Goal: Communication & Community: Answer question/provide support

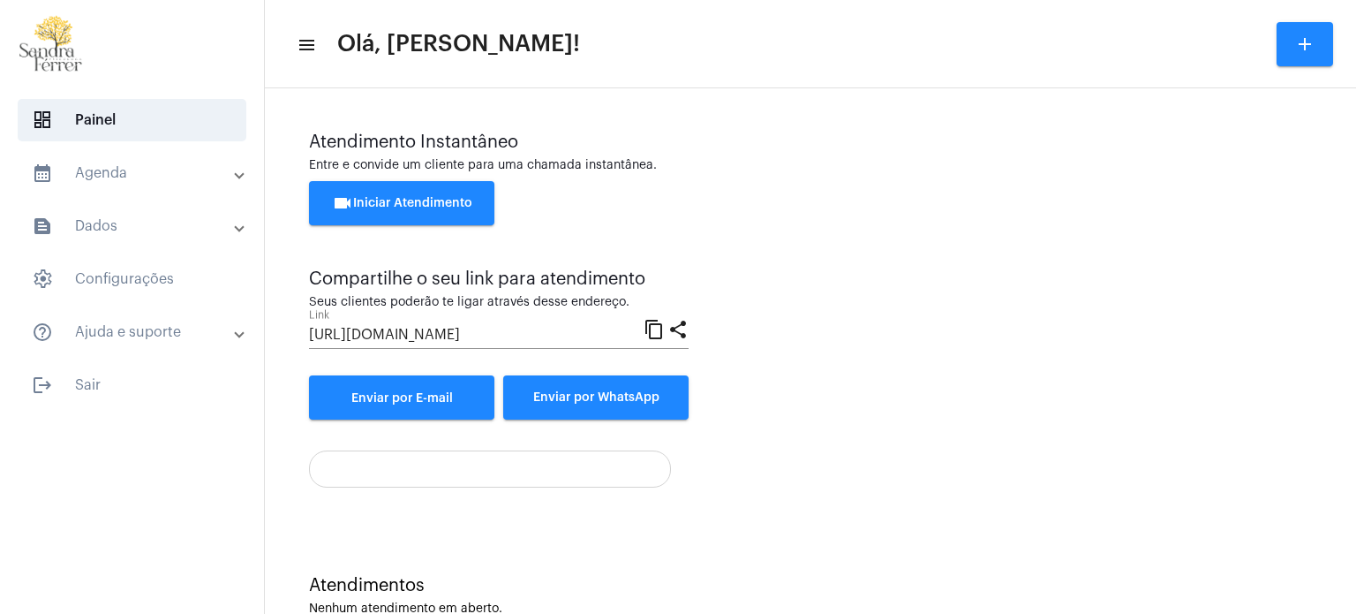
click at [414, 205] on span "videocam Iniciar Atendimento" at bounding box center [402, 203] width 140 height 12
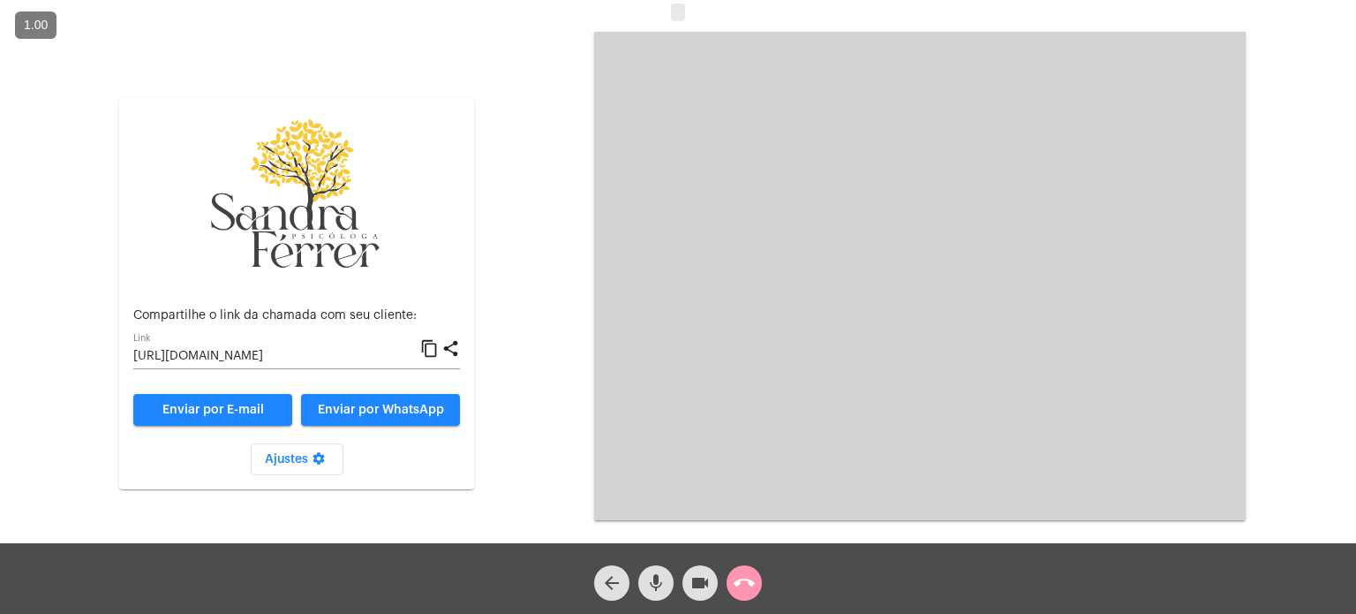
click at [434, 346] on mat-icon "content_copy" at bounding box center [429, 348] width 19 height 21
click at [426, 349] on mat-icon "content_copy" at bounding box center [429, 348] width 19 height 21
click at [659, 586] on mat-icon "mic" at bounding box center [655, 582] width 21 height 21
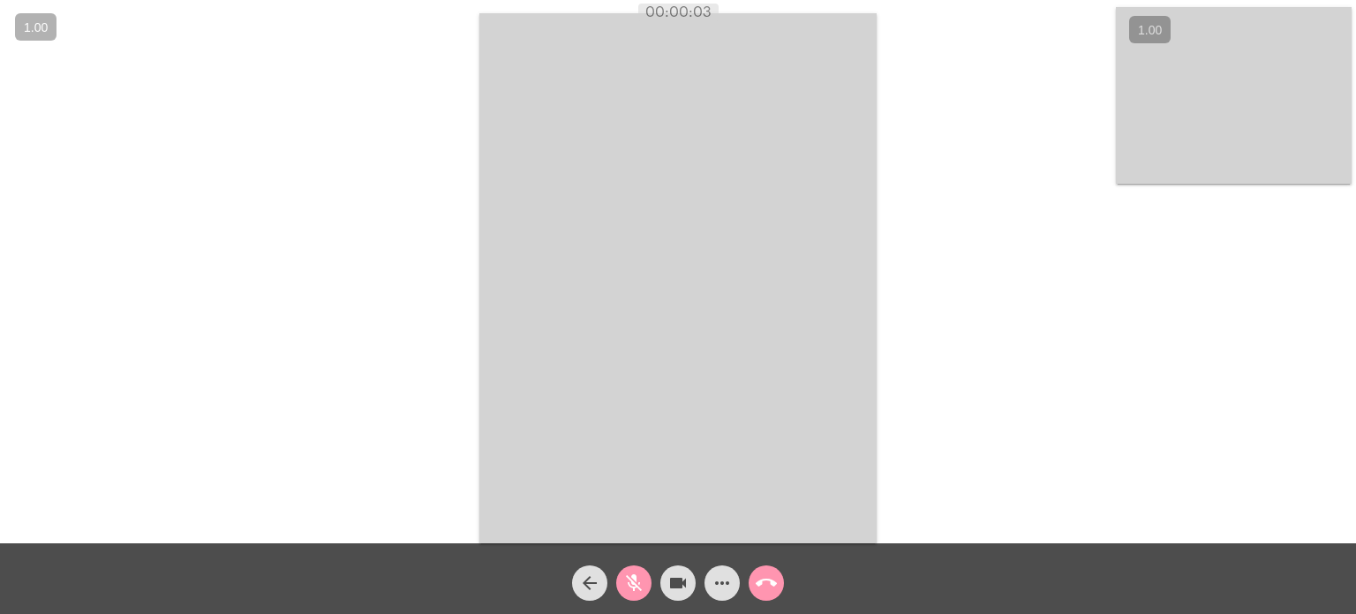
click at [630, 575] on mat-icon "mic_off" at bounding box center [633, 582] width 21 height 21
click at [672, 581] on mat-icon "videocam" at bounding box center [677, 582] width 21 height 21
click at [633, 575] on mat-icon "mic" at bounding box center [633, 582] width 21 height 21
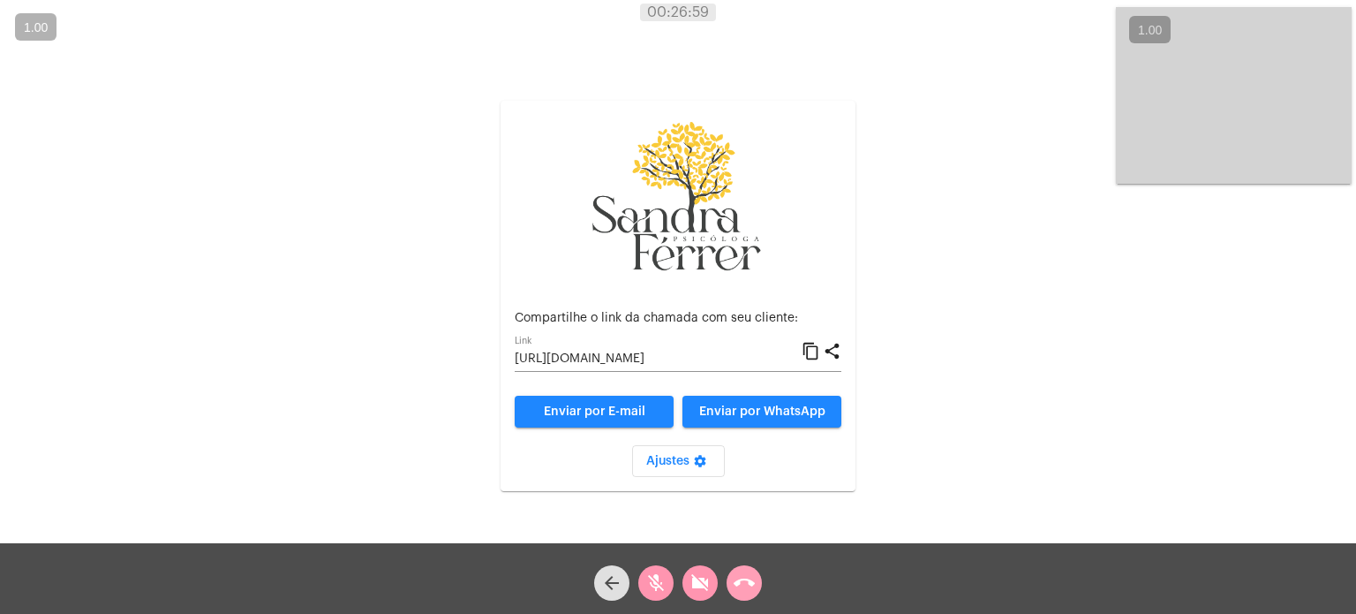
click at [756, 581] on button "call_end" at bounding box center [744, 582] width 35 height 35
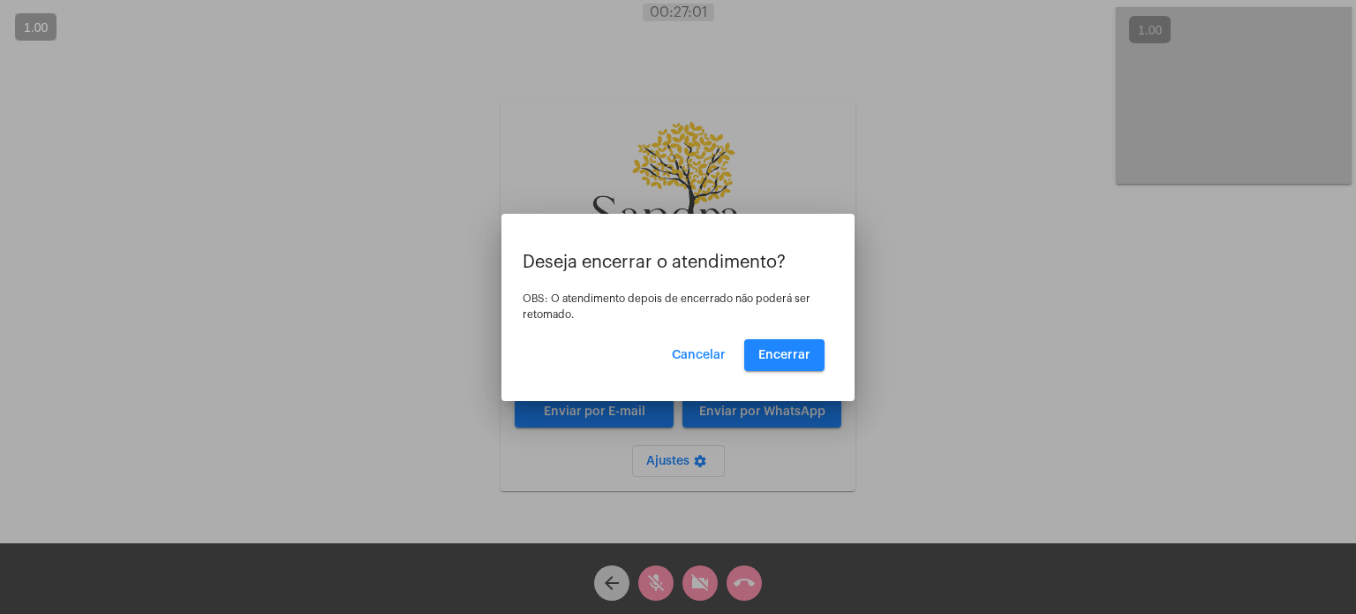
click at [860, 475] on div at bounding box center [678, 307] width 1356 height 614
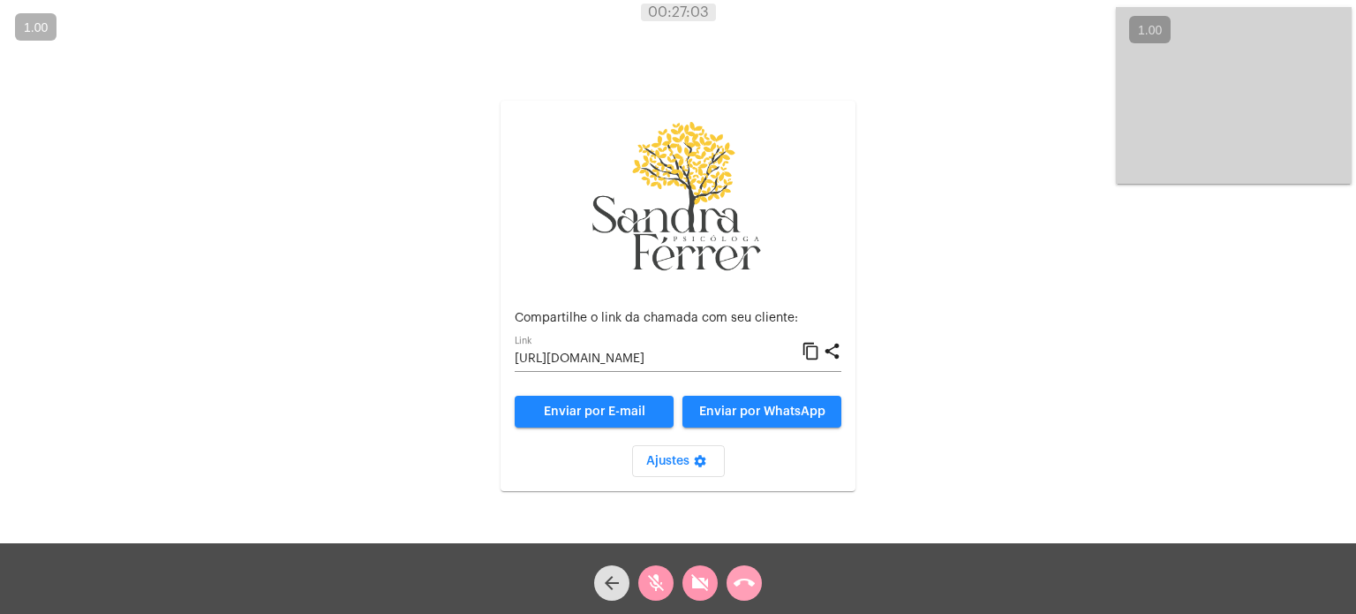
click at [743, 585] on mat-icon "call_end" at bounding box center [744, 582] width 21 height 21
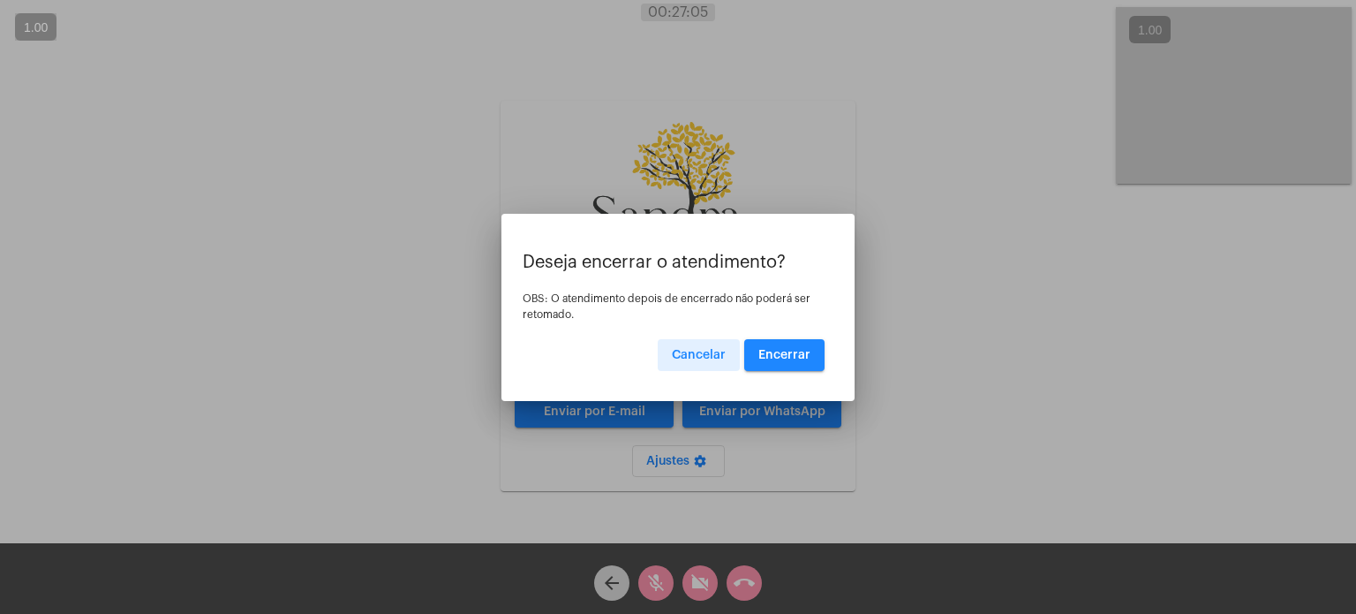
click at [775, 360] on button "Encerrar" at bounding box center [784, 355] width 80 height 32
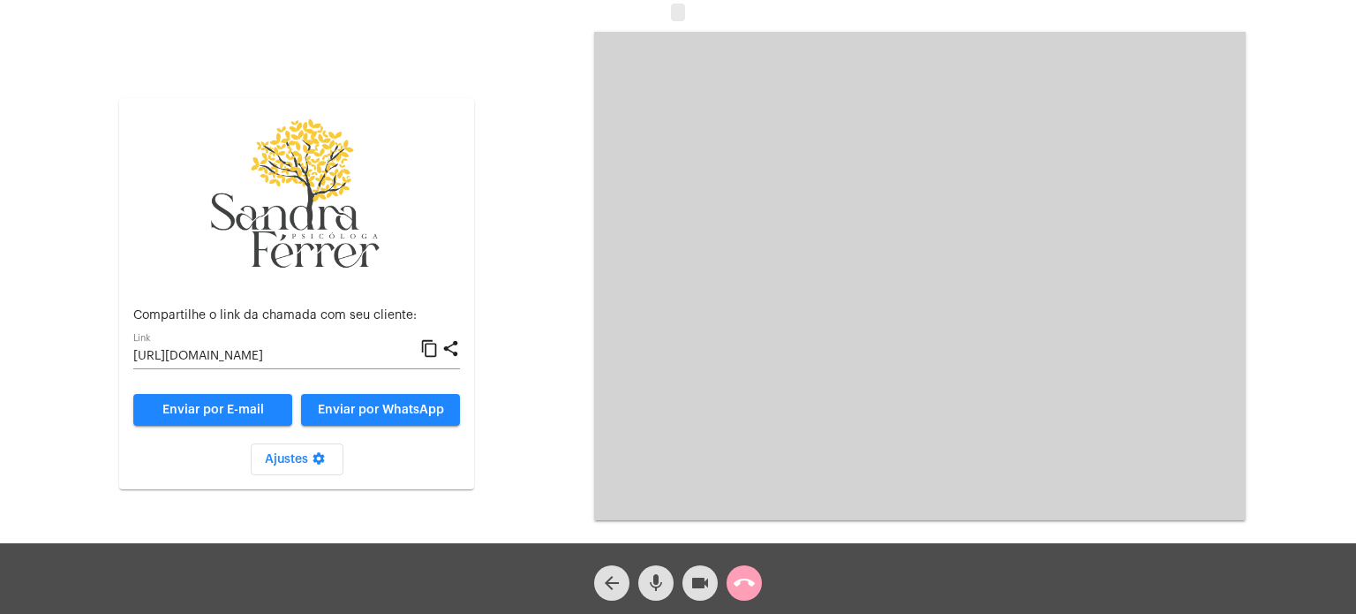
click at [745, 577] on mat-icon "call_end" at bounding box center [744, 582] width 21 height 21
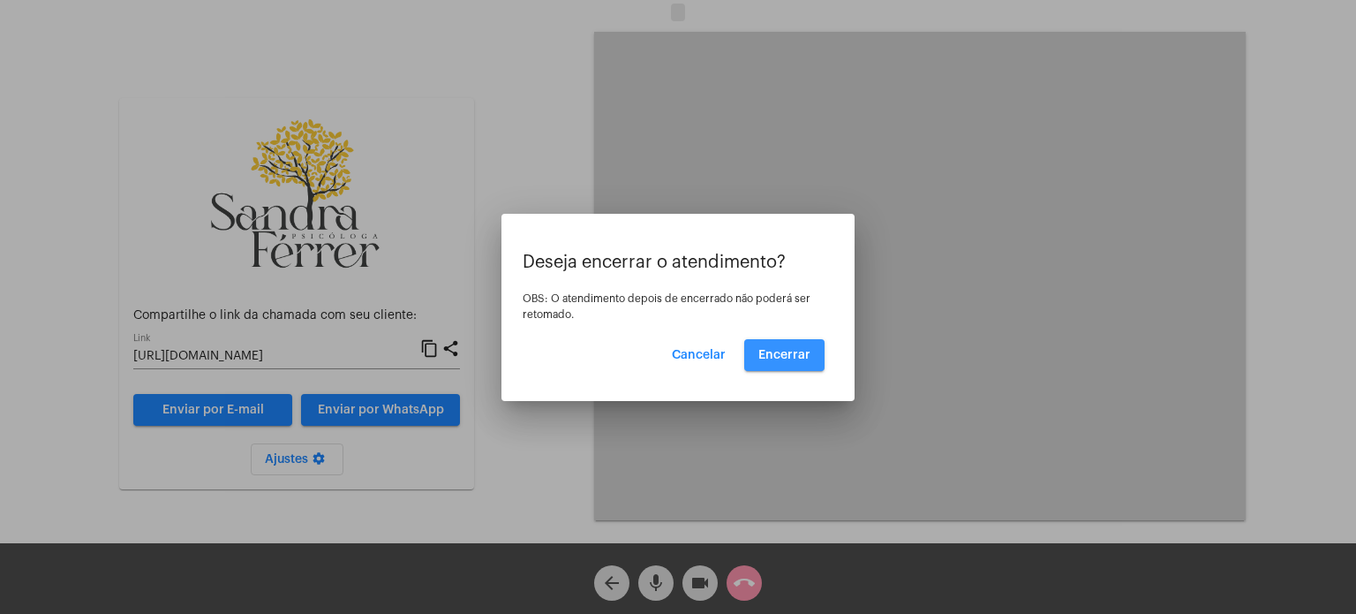
click at [784, 357] on span "Encerrar" at bounding box center [784, 355] width 52 height 12
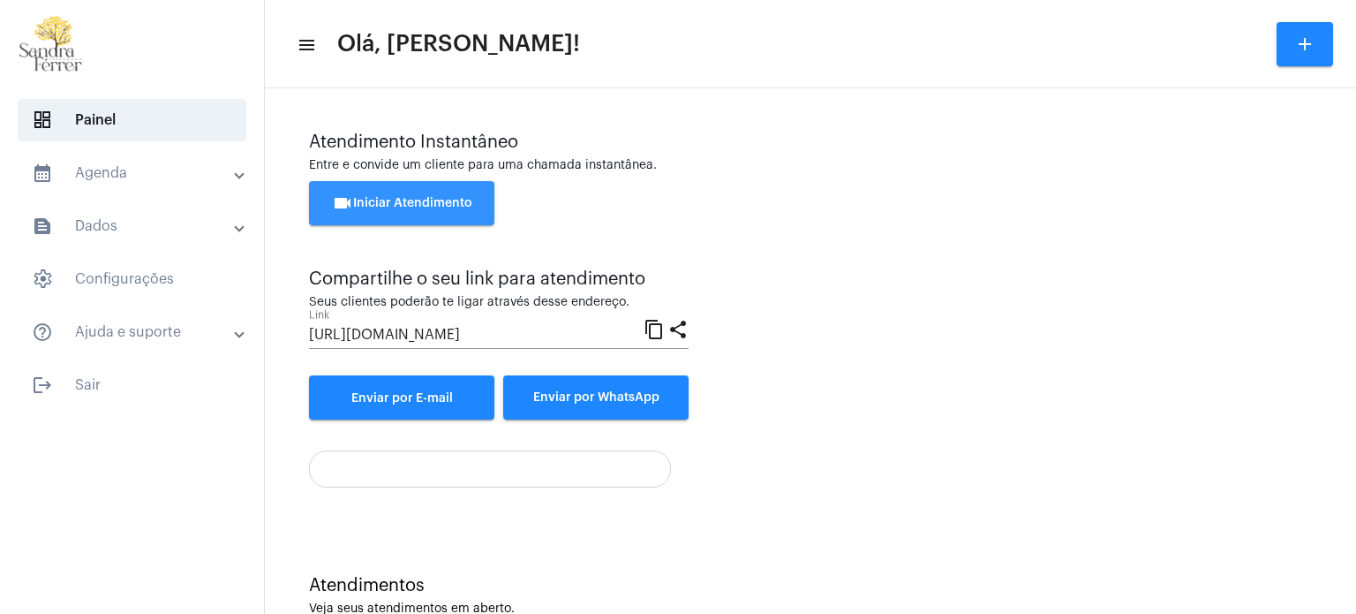
click at [414, 198] on span "videocam Iniciar Atendimento" at bounding box center [402, 203] width 140 height 12
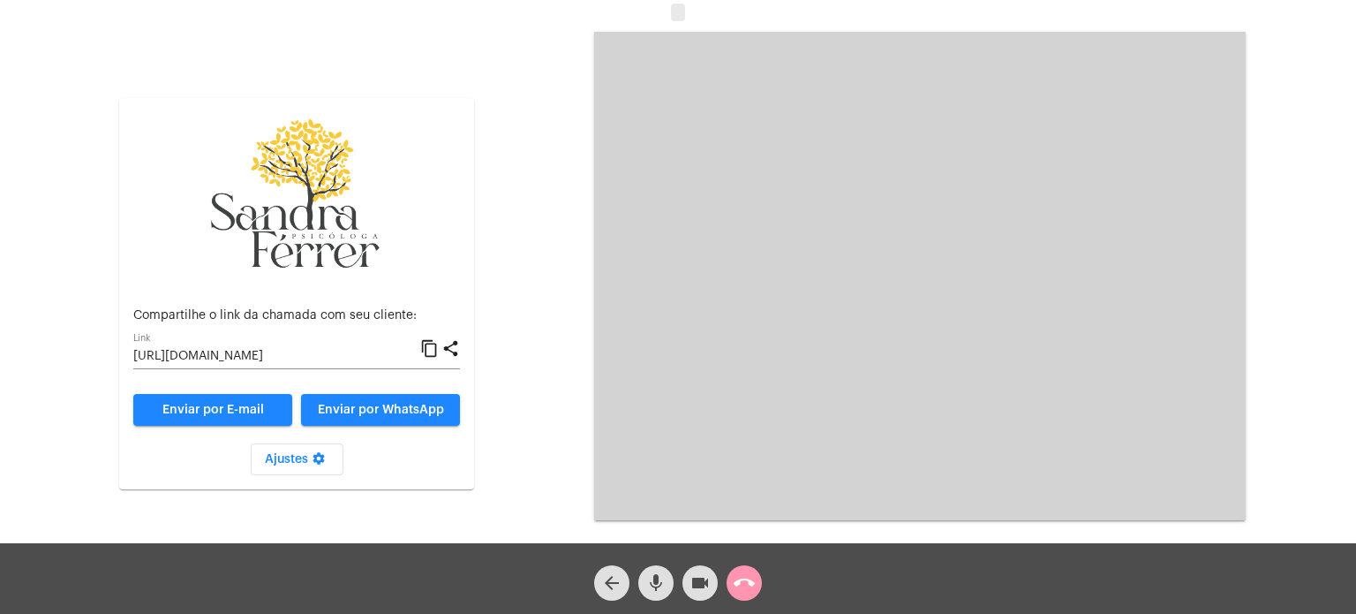
click at [428, 351] on mat-icon "content_copy" at bounding box center [429, 348] width 19 height 21
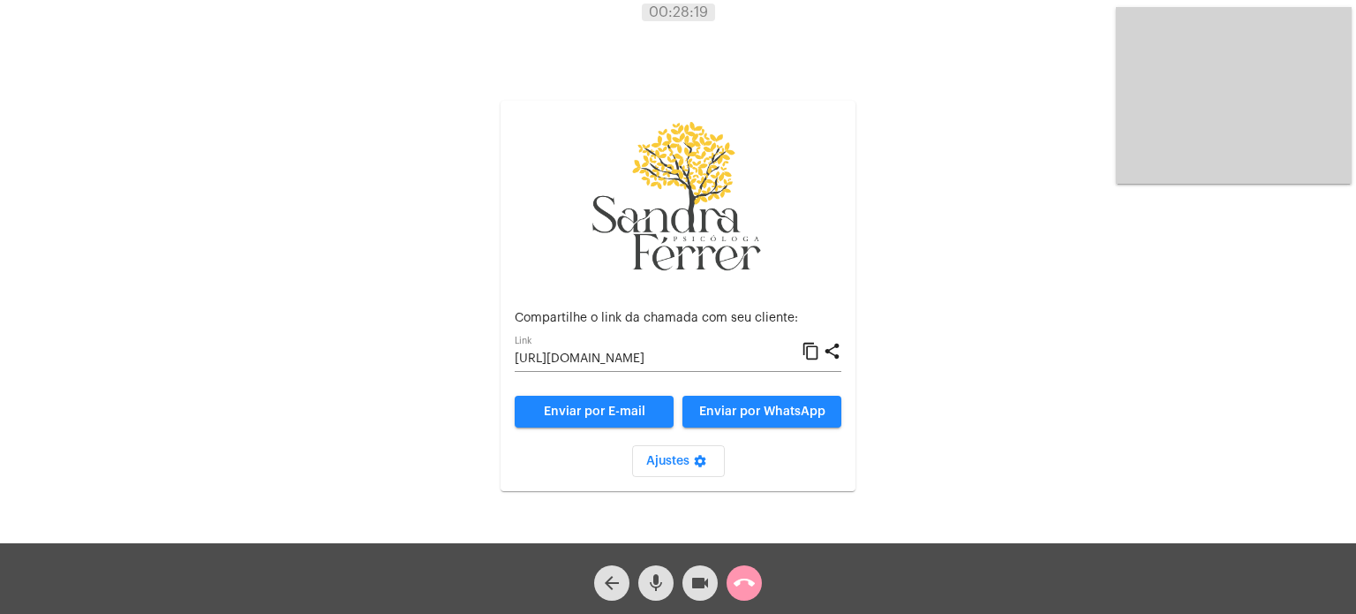
click at [815, 349] on mat-icon "content_copy" at bounding box center [811, 351] width 19 height 21
click at [660, 578] on mat-icon "mic" at bounding box center [655, 582] width 21 height 21
click at [653, 582] on mat-icon "mic_off" at bounding box center [655, 582] width 21 height 21
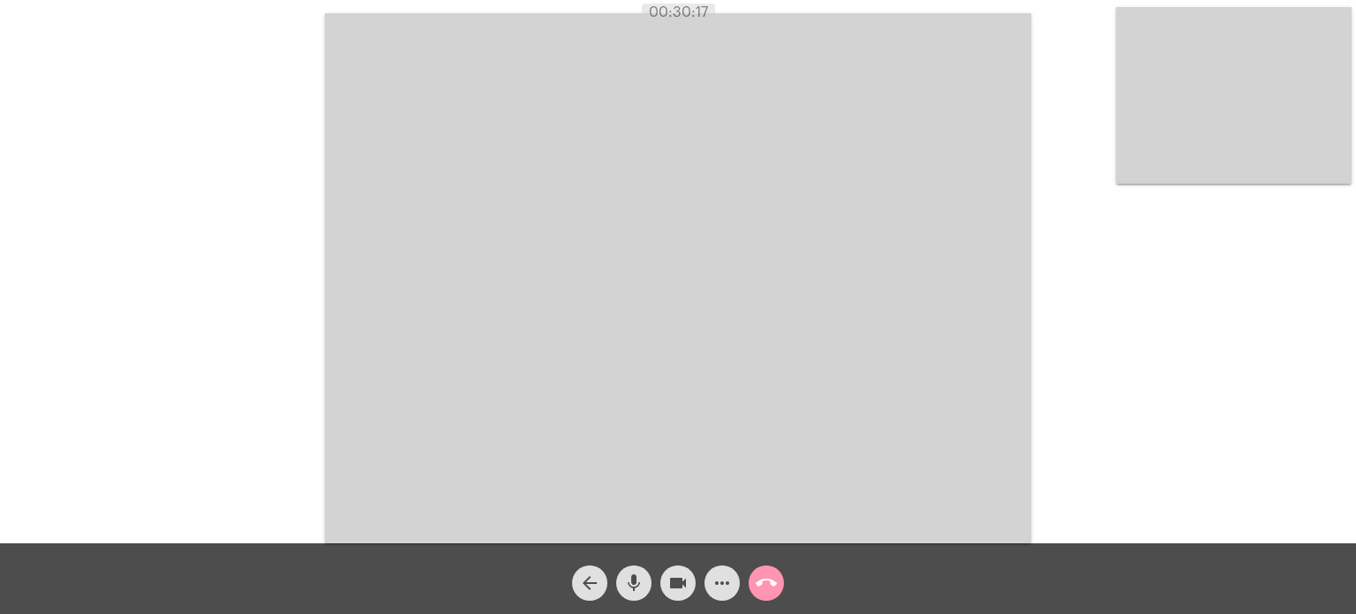
click at [175, 209] on div "Acessando Câmera e Microfone..." at bounding box center [678, 275] width 1353 height 543
click at [137, 289] on div "Acessando Câmera e Microfone..." at bounding box center [678, 275] width 1353 height 543
drag, startPoint x: 1268, startPoint y: 292, endPoint x: 1275, endPoint y: 318, distance: 26.6
click at [1268, 292] on div "Acessando Câmera e Microfone..." at bounding box center [678, 275] width 1353 height 543
